Goal: Transaction & Acquisition: Purchase product/service

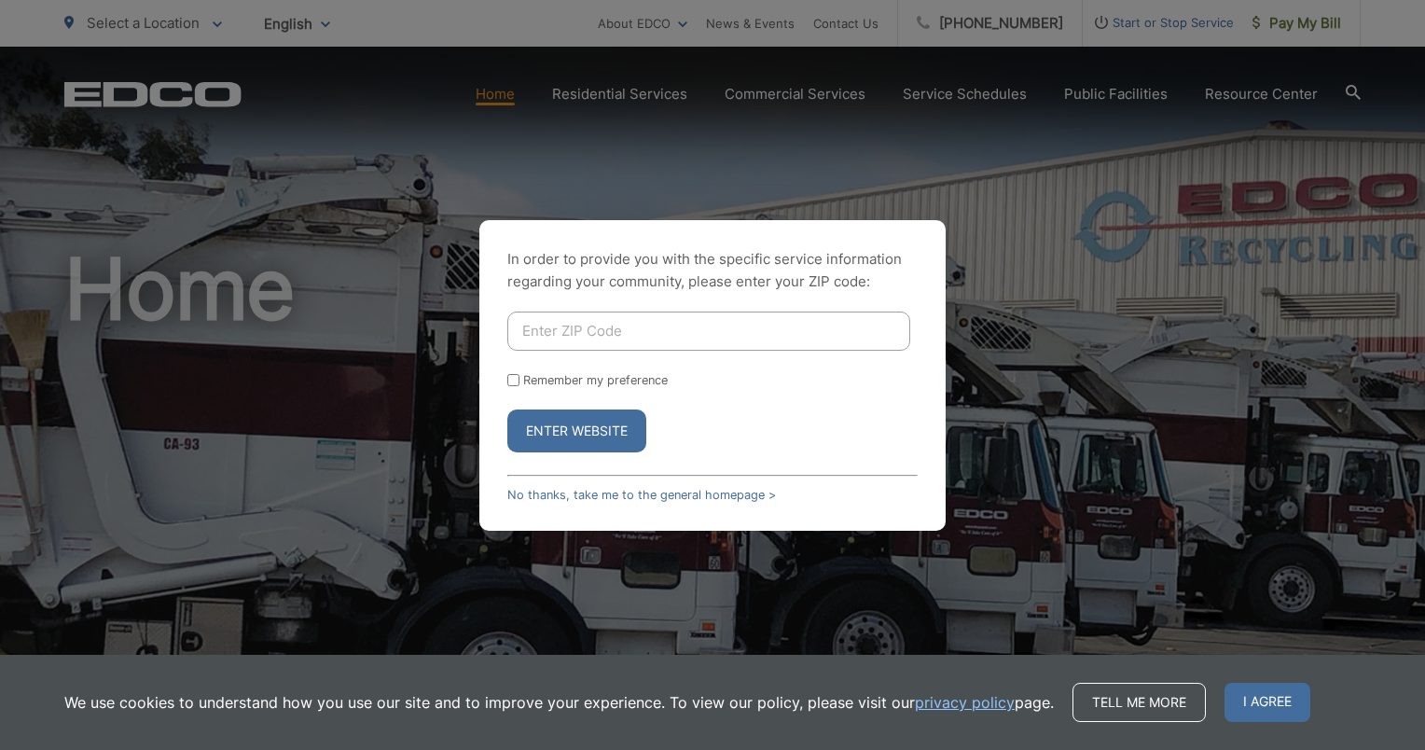
click at [604, 339] on input "Enter ZIP Code" at bounding box center [708, 330] width 403 height 39
type input "92028"
click at [558, 426] on button "Enter Website" at bounding box center [576, 430] width 139 height 43
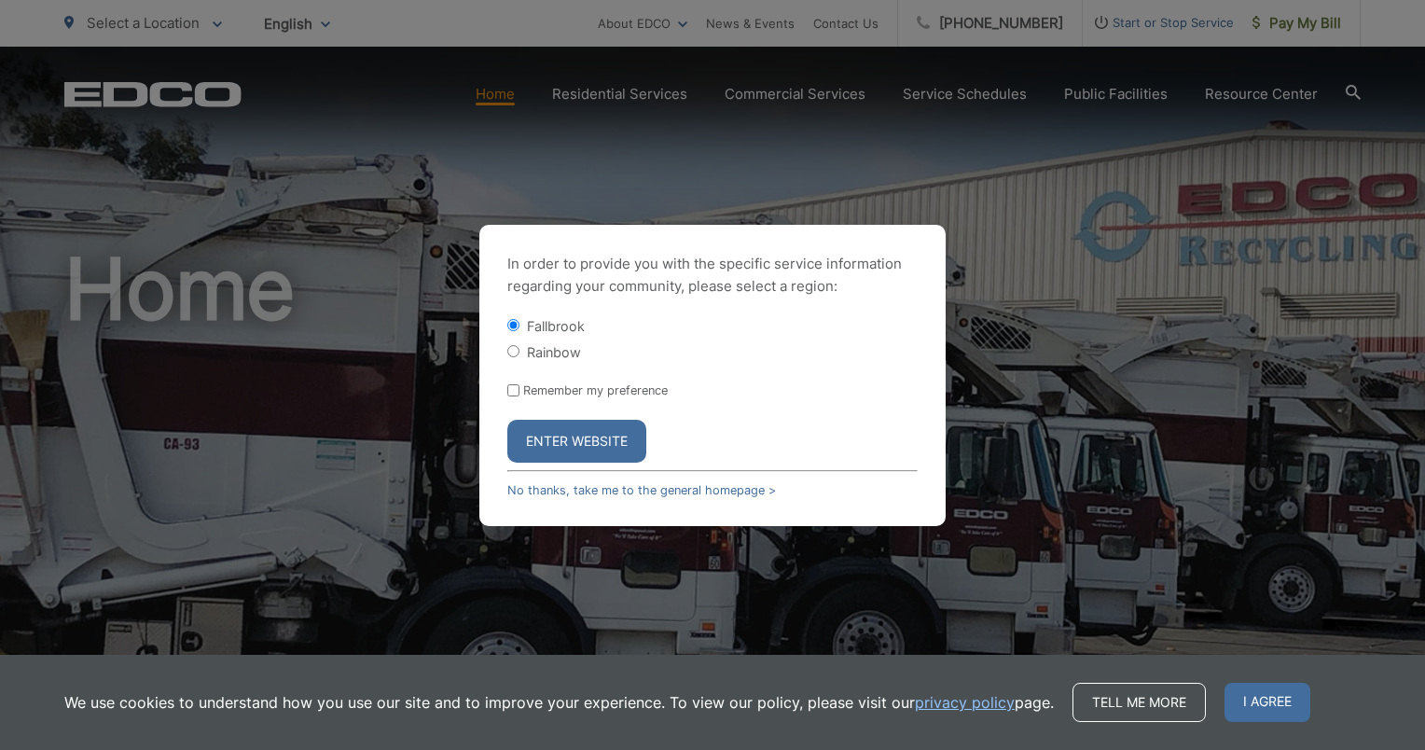
click at [564, 426] on button "Enter Website" at bounding box center [576, 441] width 139 height 43
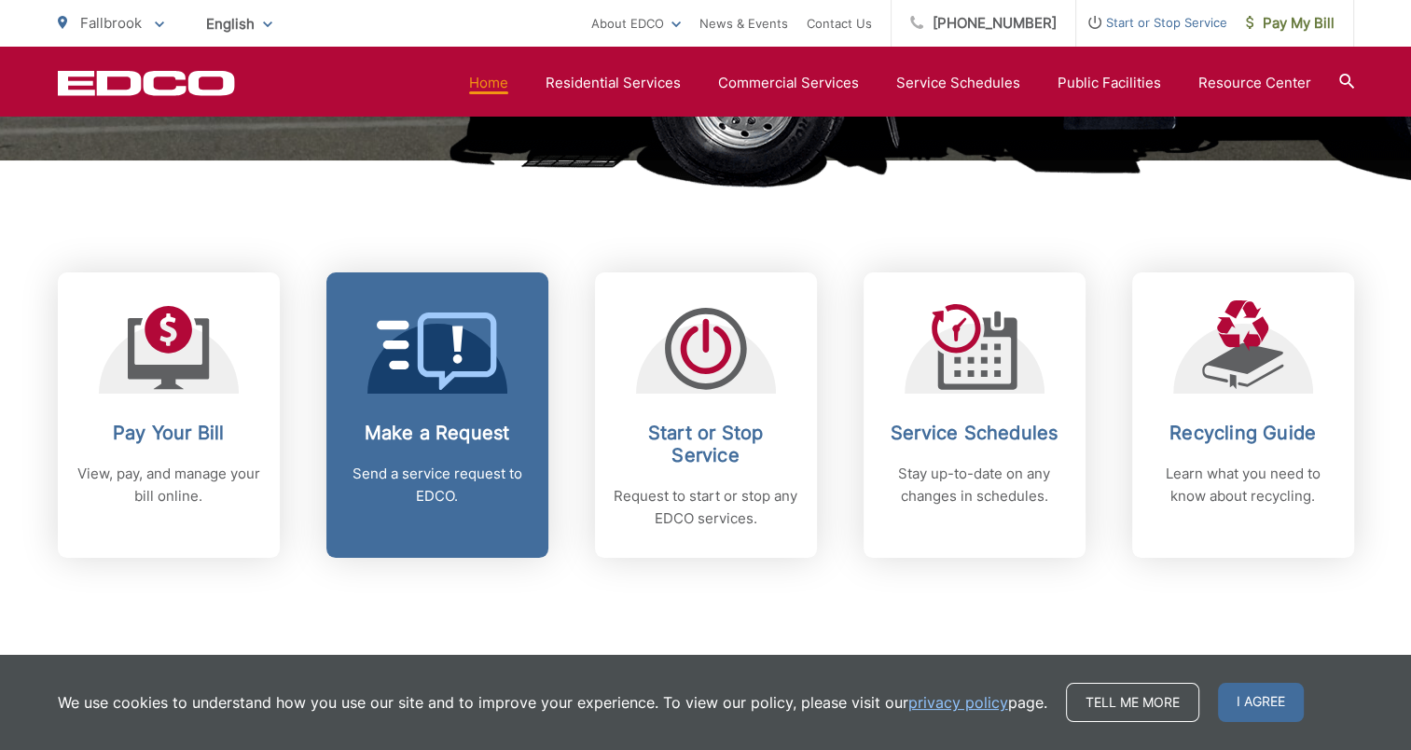
scroll to position [839, 0]
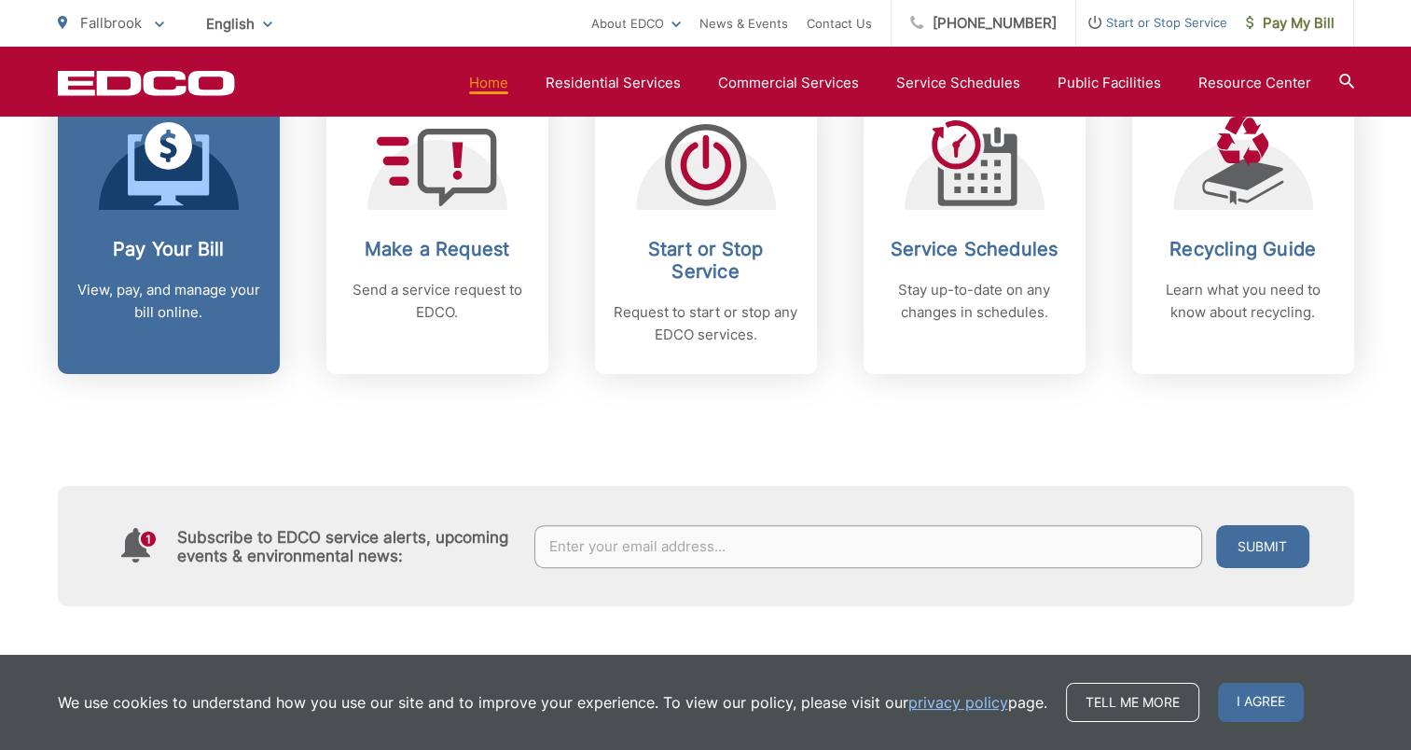
click at [178, 273] on div "Pay Your Bill View, pay, and manage your bill online." at bounding box center [168, 281] width 185 height 86
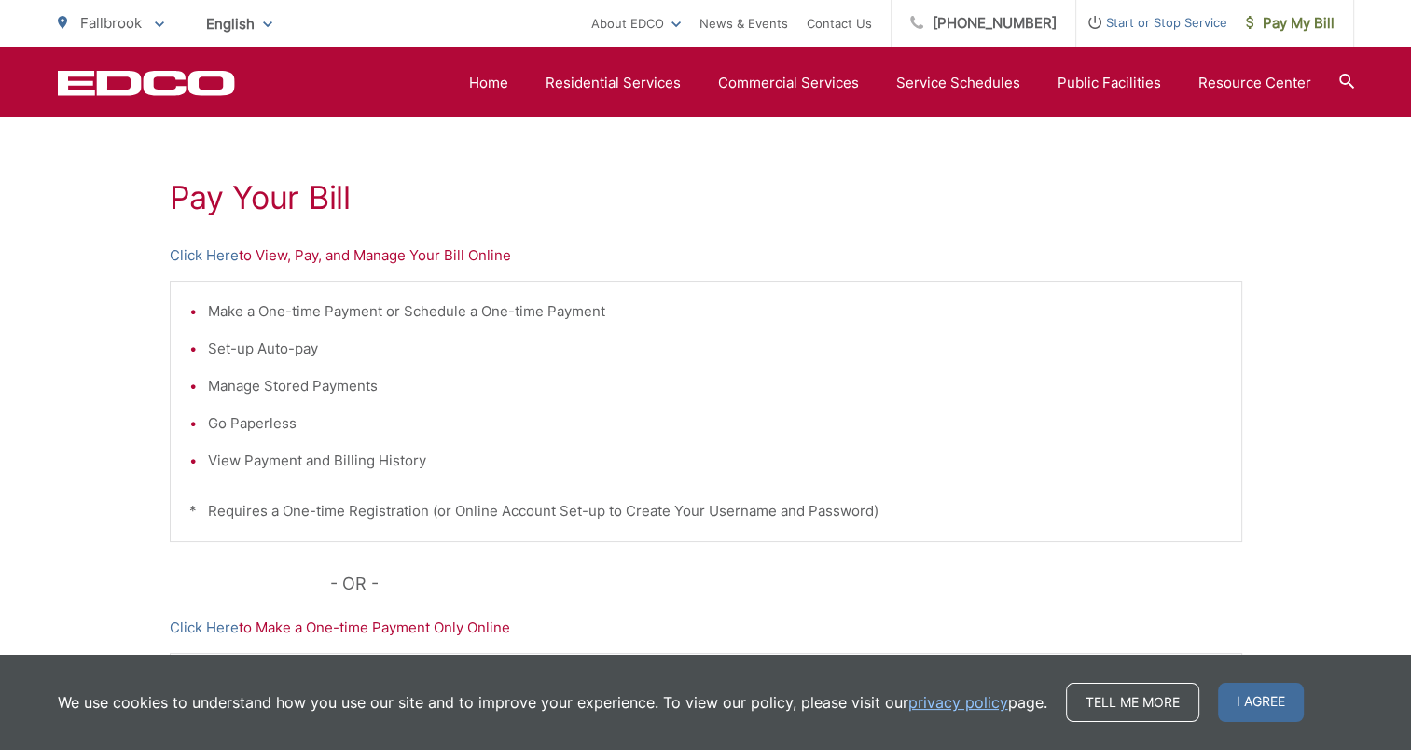
scroll to position [296, 0]
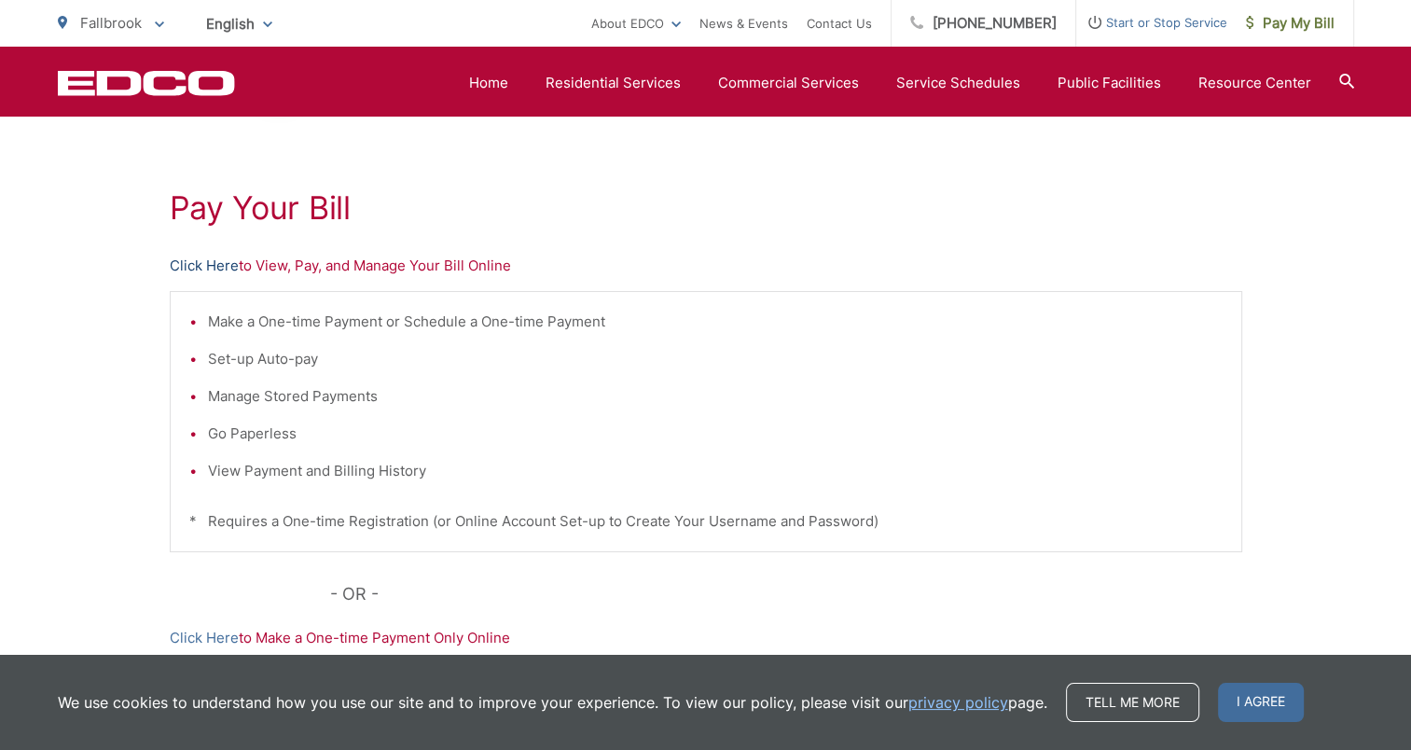
click at [220, 270] on link "Click Here" at bounding box center [204, 266] width 69 height 22
click at [1267, 709] on span "I agree" at bounding box center [1261, 702] width 86 height 39
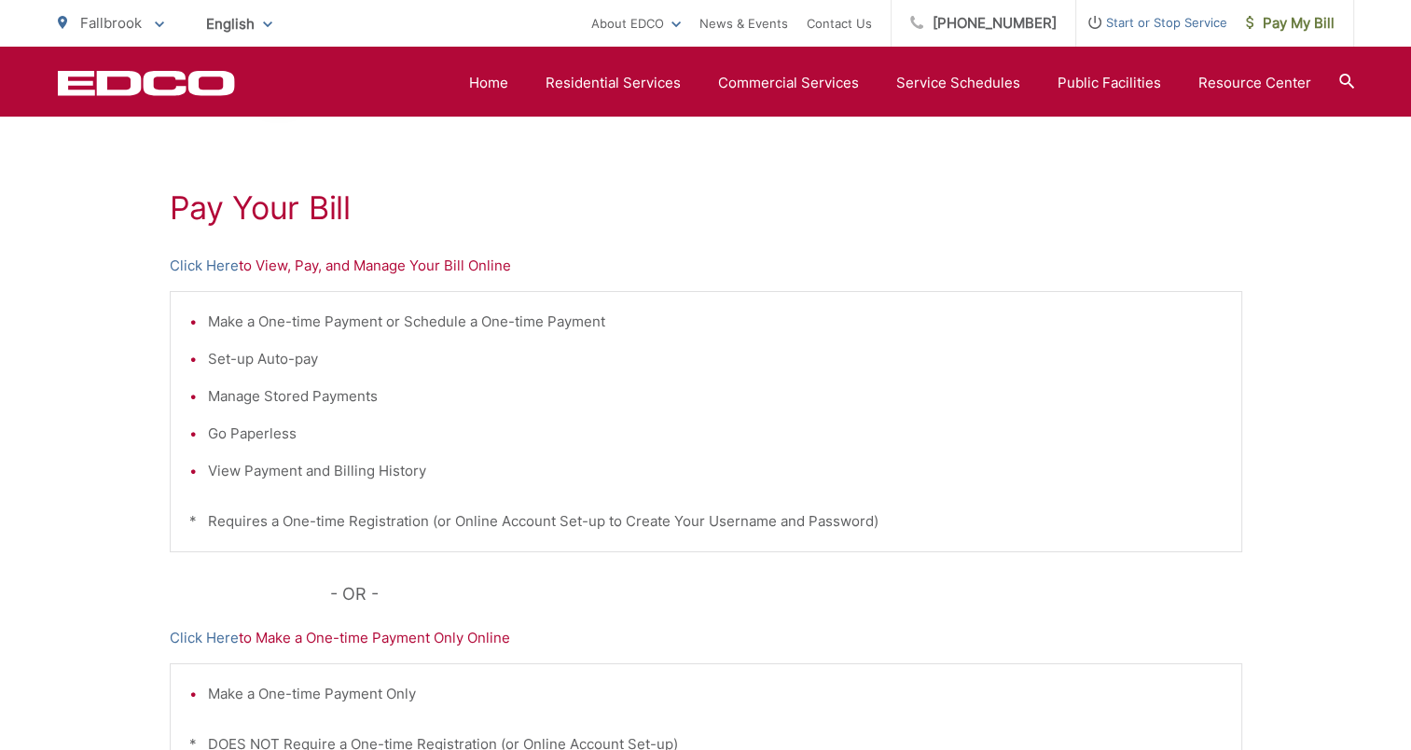
scroll to position [389, 0]
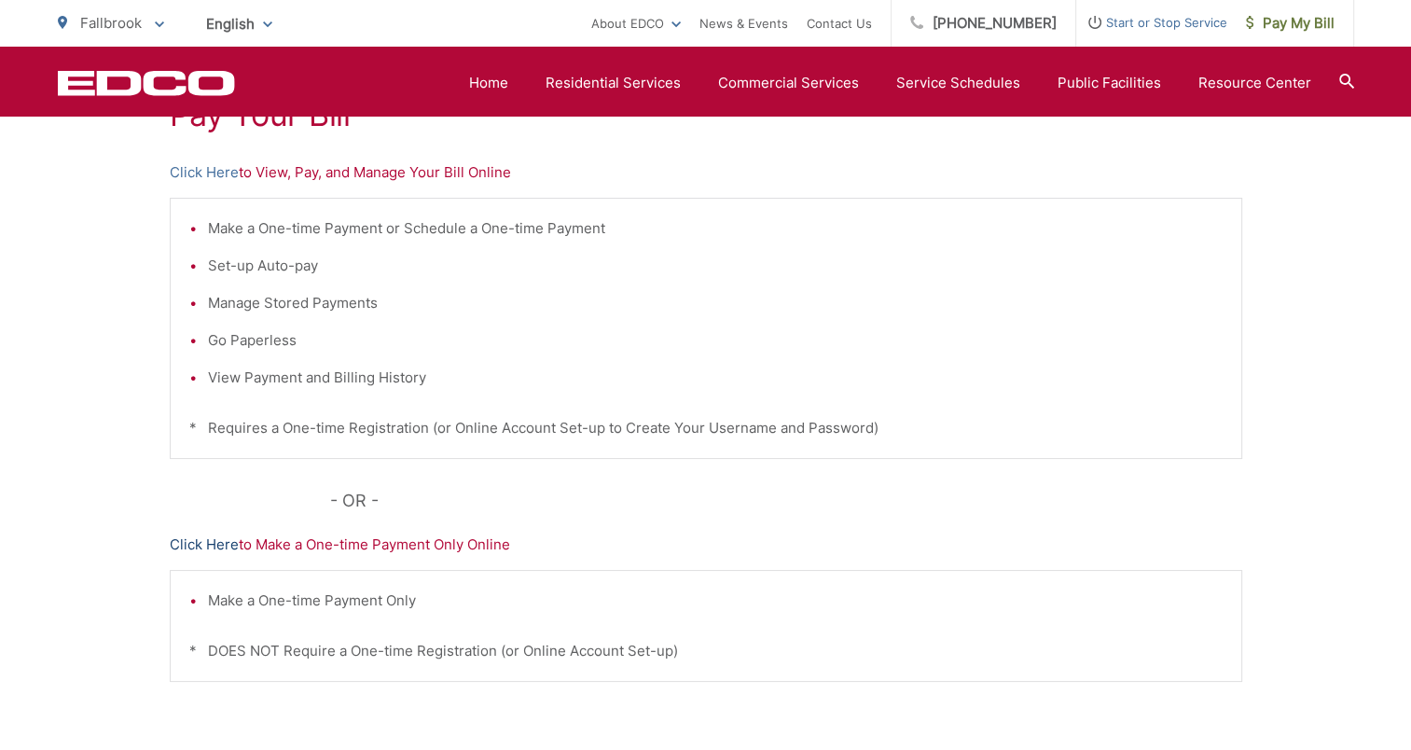
click at [186, 545] on link "Click Here" at bounding box center [204, 544] width 69 height 22
click at [1232, 169] on p "Click Here to View, Pay, and Manage Your Bill Online" at bounding box center [706, 172] width 1072 height 22
